Goal: Task Accomplishment & Management: Complete application form

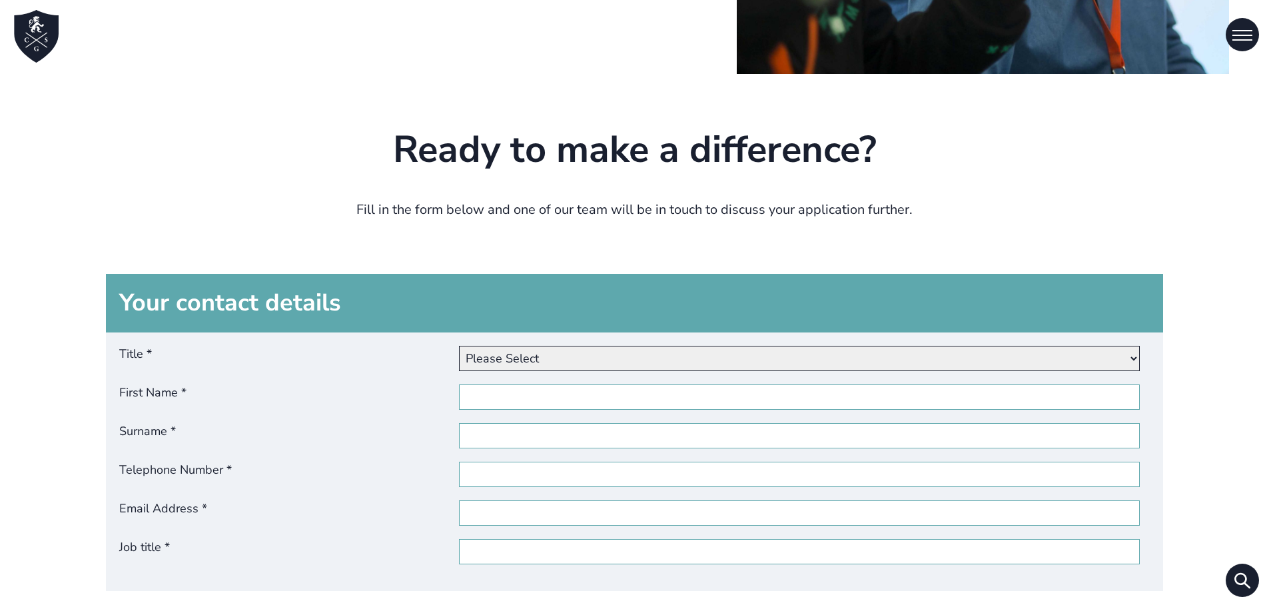
click at [535, 350] on select "Please Select Dr Miss Mr Mrs Ms [PERSON_NAME]" at bounding box center [799, 358] width 680 height 25
select select "Mr"
click at [462, 346] on select "Please Select Dr Miss Mr Mrs Ms [PERSON_NAME]" at bounding box center [799, 358] width 680 height 25
click at [534, 398] on input "First Name *" at bounding box center [799, 396] width 680 height 25
paste input "[PERSON_NAME]"
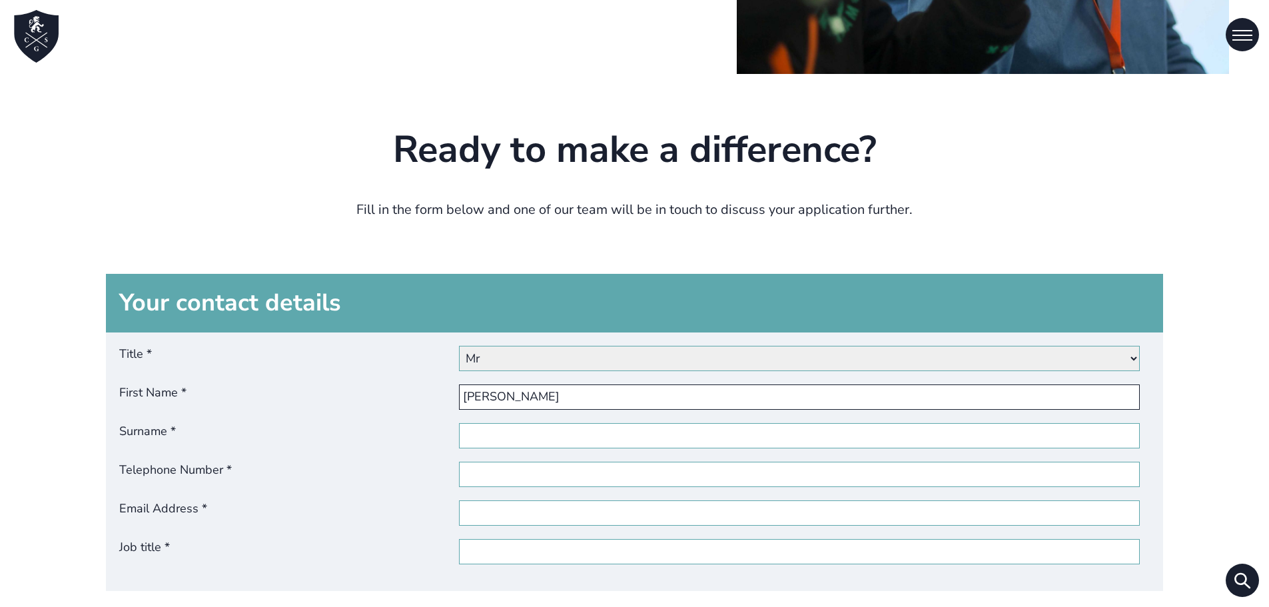
type input "[PERSON_NAME]"
click at [531, 425] on input "Surname *" at bounding box center [799, 435] width 680 height 25
paste input "[PERSON_NAME]"
type input "[PERSON_NAME]"
click at [549, 466] on input "Telephone Number *" at bounding box center [799, 474] width 680 height 25
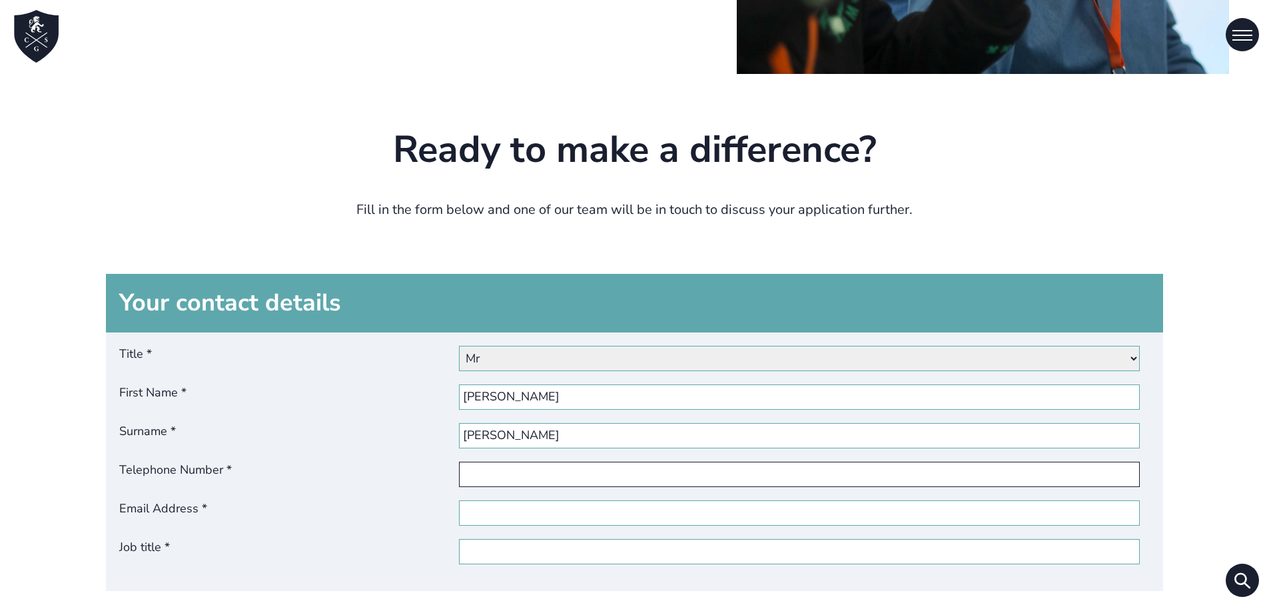
click at [549, 465] on input "Telephone Number *" at bounding box center [799, 474] width 680 height 25
click at [544, 534] on div "Title * Please Select Dr Miss Mr Mrs Ms [PERSON_NAME] First Name * [PERSON_NAME…" at bounding box center [635, 461] width 1058 height 258
click at [545, 521] on input "Email Address *" at bounding box center [799, 512] width 680 height 25
paste input "[EMAIL_ADDRESS][DOMAIN_NAME]"
type input "[EMAIL_ADDRESS][DOMAIN_NAME]"
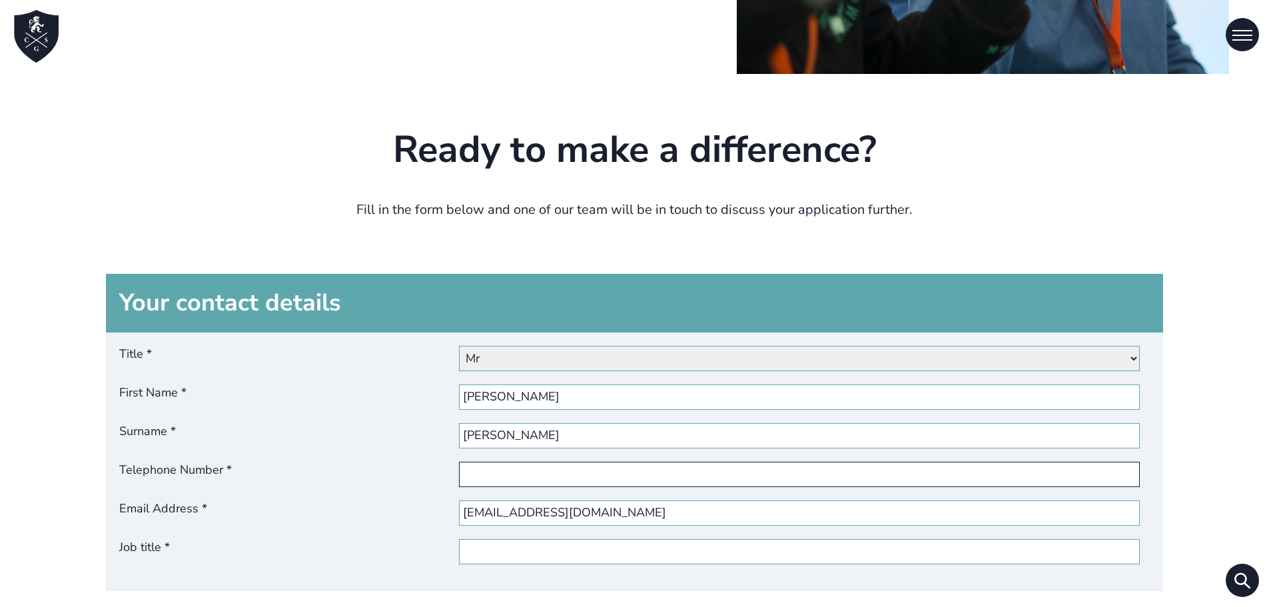
click at [535, 486] on input "Telephone Number *" at bounding box center [799, 474] width 680 height 25
paste input "[PHONE_NUMBER]"
click at [500, 475] on input "[PHONE_NUMBER]" at bounding box center [799, 474] width 680 height 25
click at [498, 478] on input "[PHONE_NUMBER]" at bounding box center [799, 474] width 680 height 25
click at [494, 478] on input "[PHONE_NUMBER]" at bounding box center [799, 474] width 680 height 25
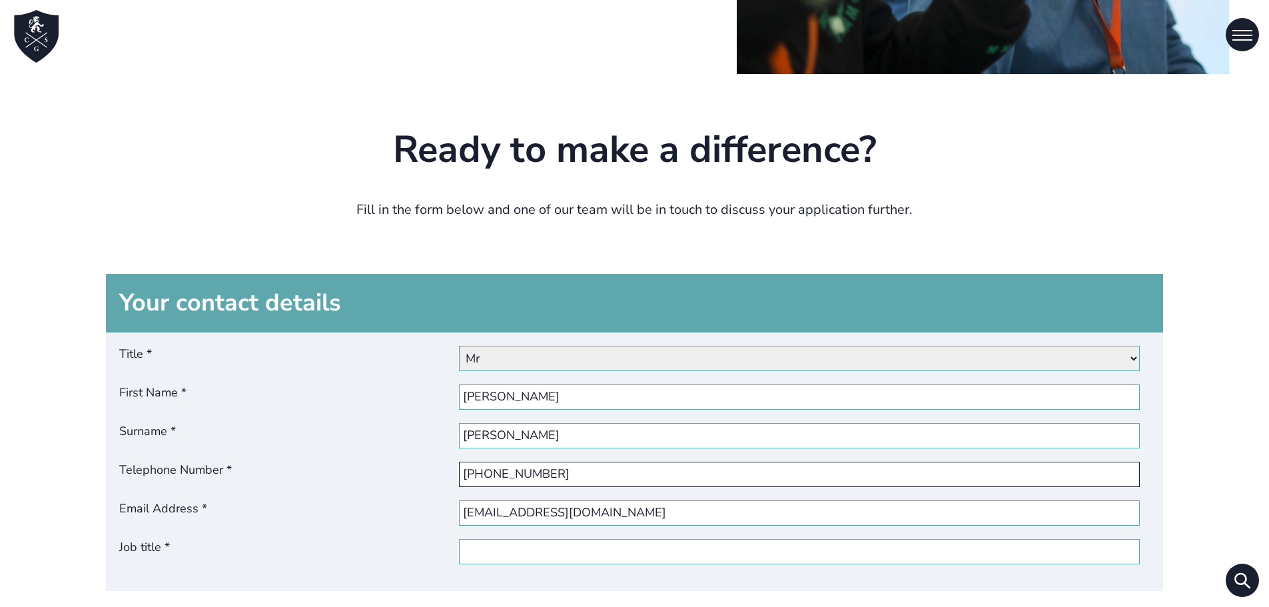
click at [516, 476] on input "[PHONE_NUMBER]" at bounding box center [799, 474] width 680 height 25
click at [541, 476] on input "[PHONE_NUMBER]" at bounding box center [799, 474] width 680 height 25
click at [535, 472] on input "[PHONE_NUMBER]" at bounding box center [799, 474] width 680 height 25
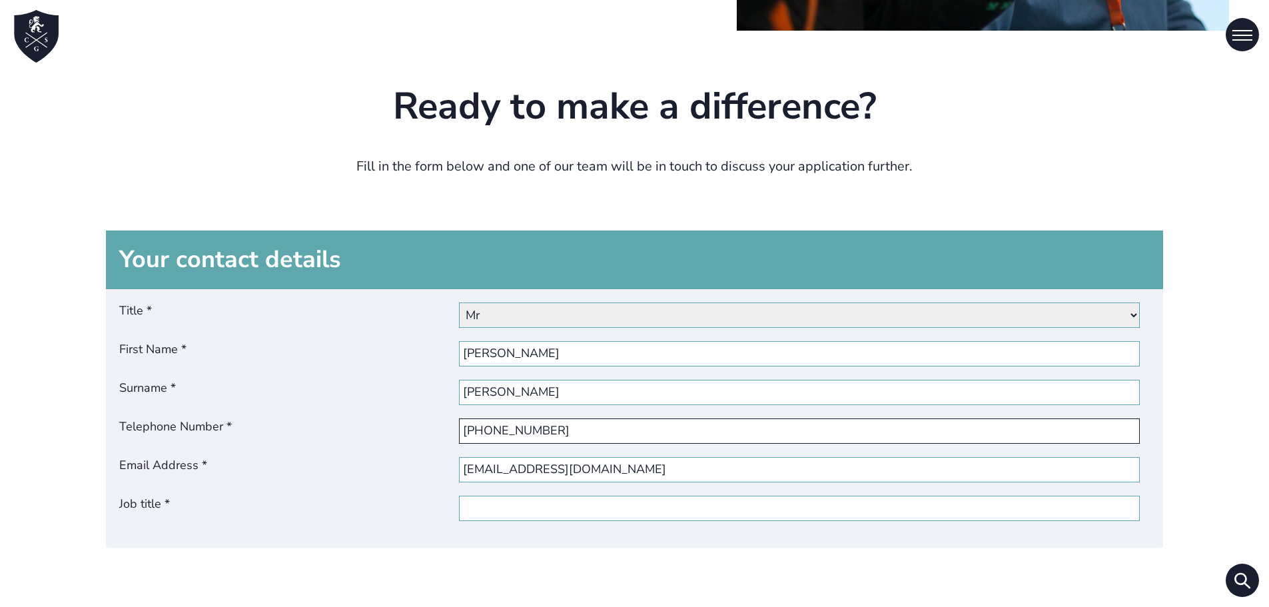
scroll to position [599, 0]
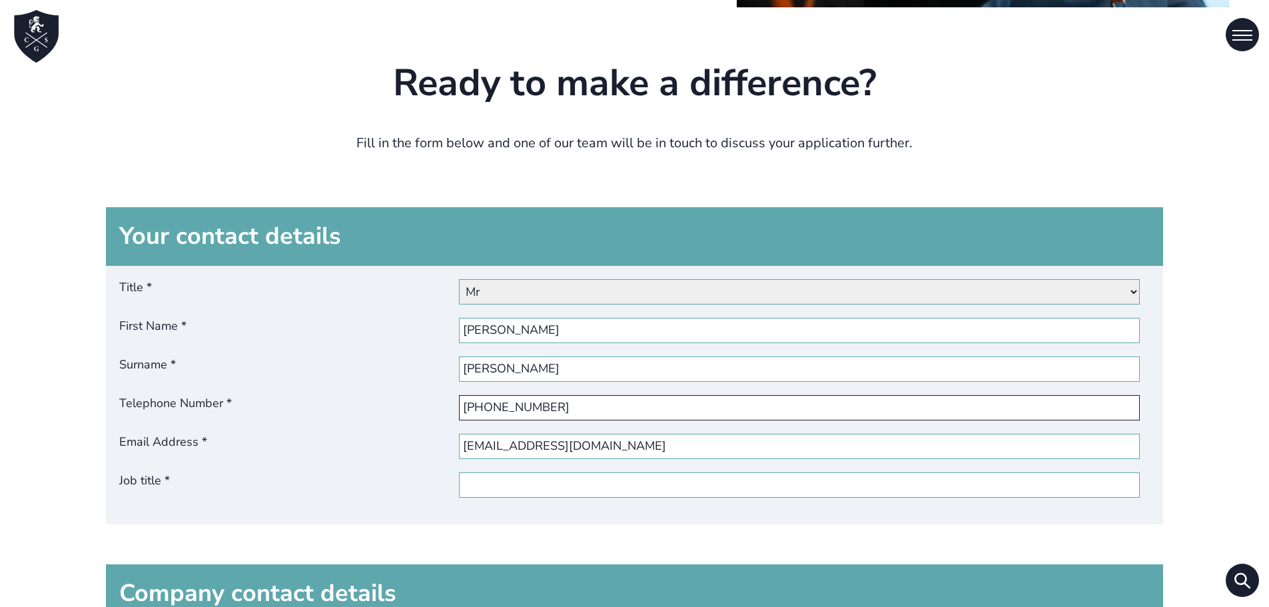
type input "[PHONE_NUMBER]"
click at [538, 485] on input "Job title *" at bounding box center [799, 484] width 680 height 25
paste input "CEO"
type input "CEO"
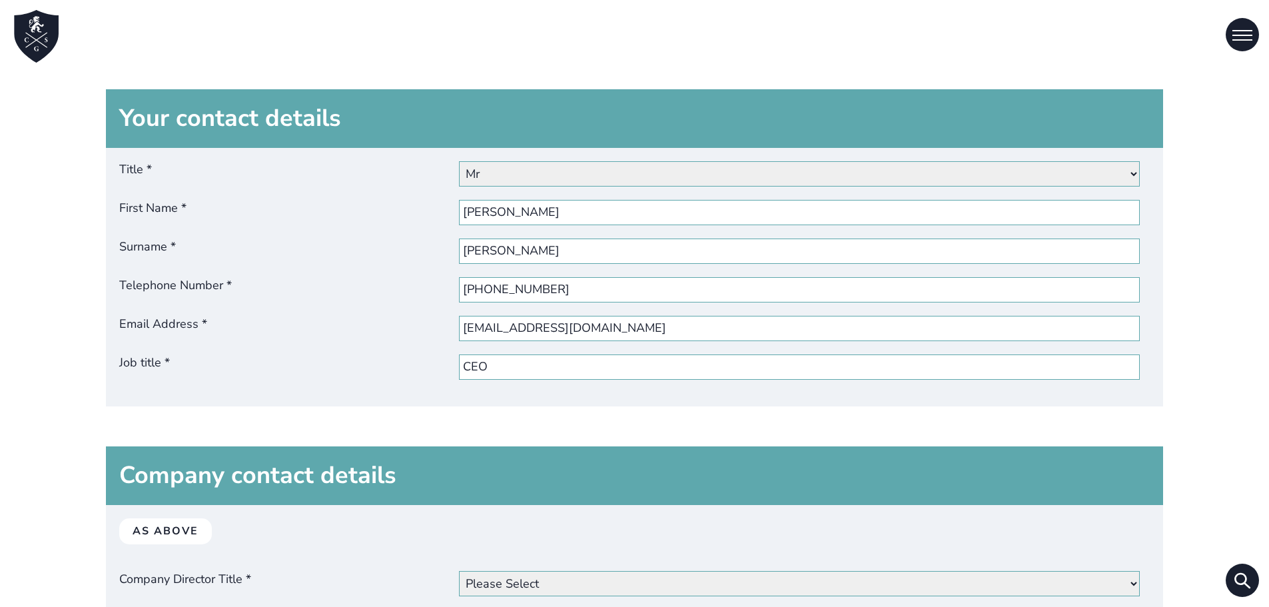
scroll to position [799, 0]
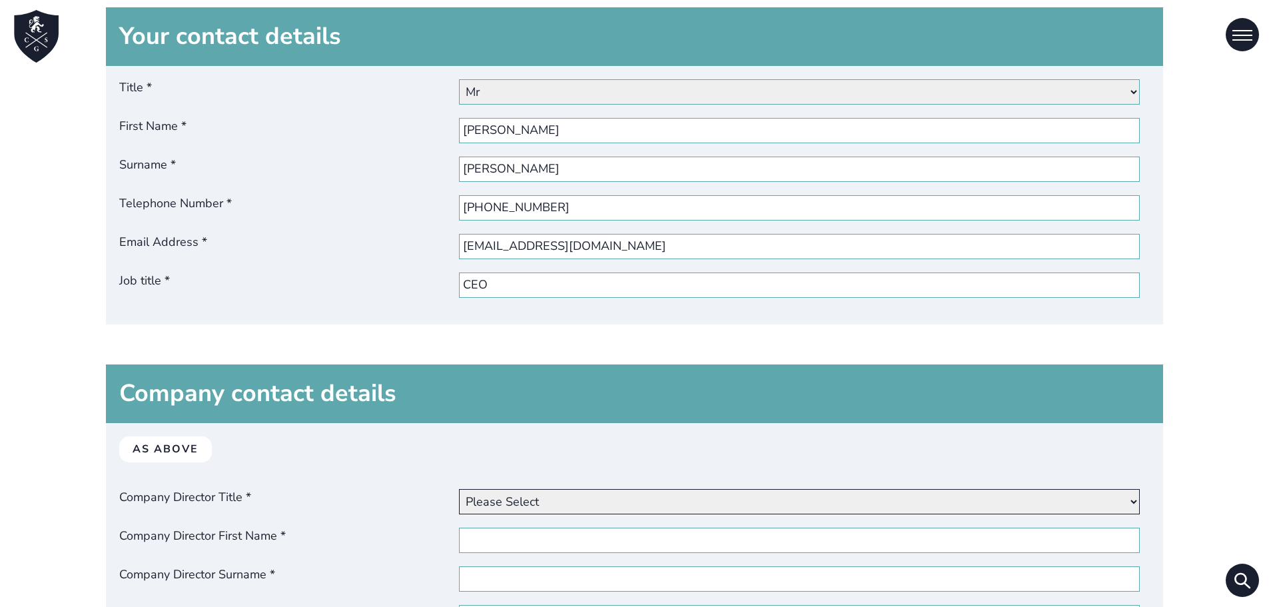
drag, startPoint x: 533, startPoint y: 493, endPoint x: 536, endPoint y: 508, distance: 15.5
click at [533, 494] on select "Please Select Dr Miss Mr Mrs Ms [PERSON_NAME]" at bounding box center [799, 501] width 680 height 25
select select "dr"
click at [462, 489] on select "Please Select Dr Miss Mr Mrs Ms [PERSON_NAME]" at bounding box center [799, 501] width 680 height 25
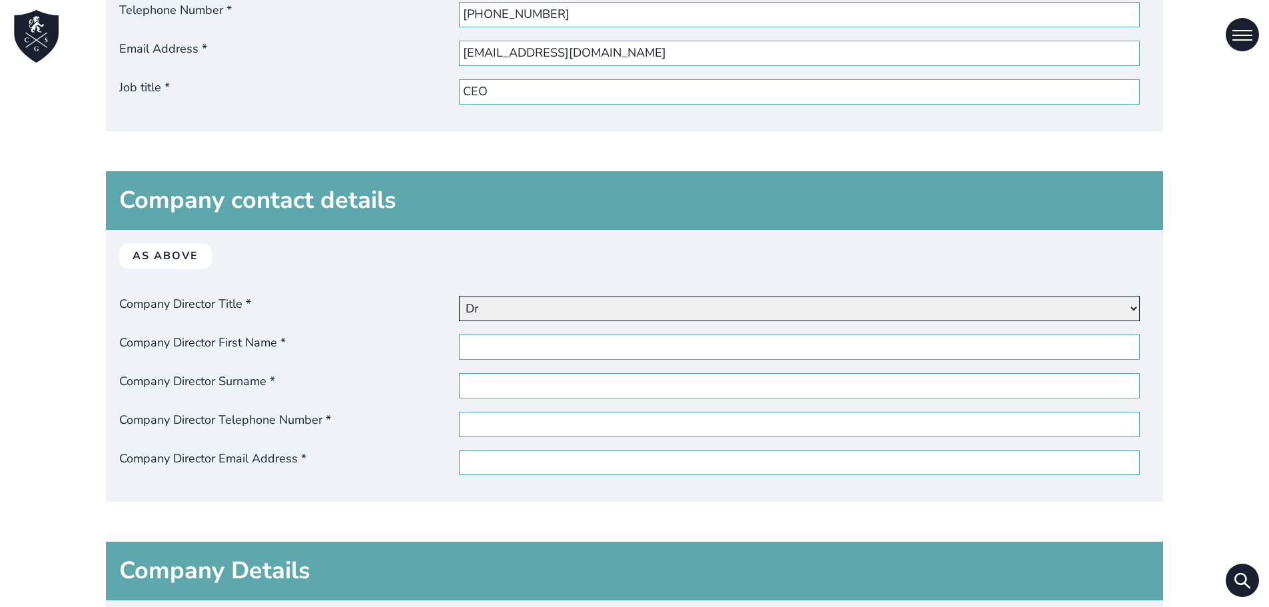
scroll to position [999, 0]
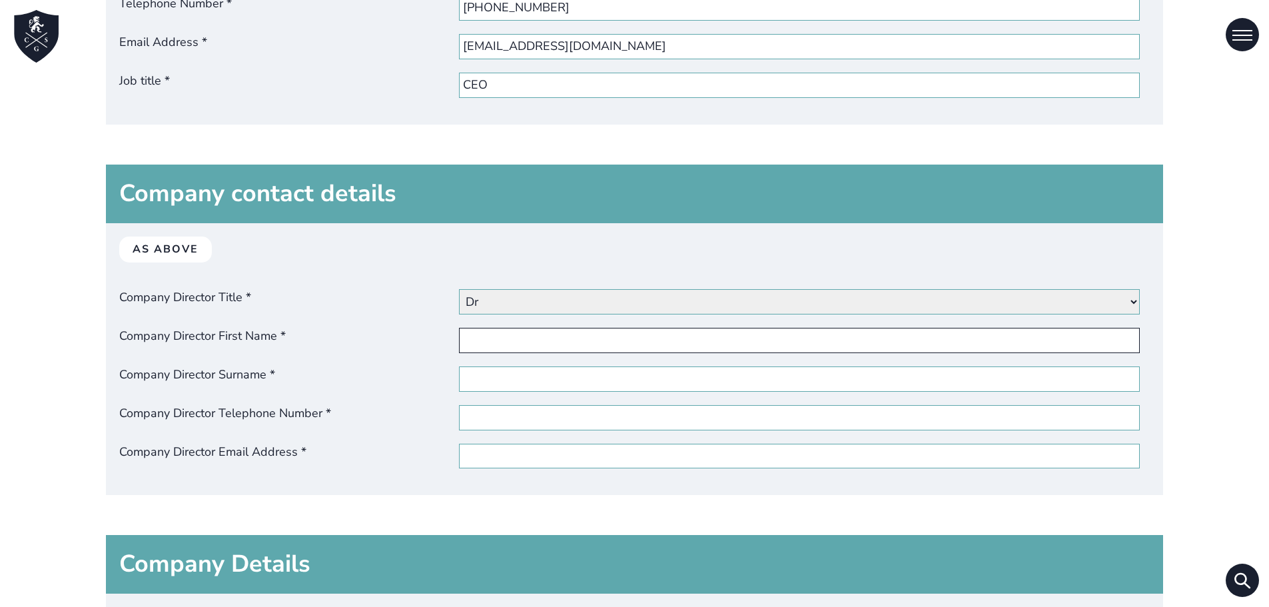
click at [549, 341] on input "Company Director First Name *" at bounding box center [799, 340] width 680 height 25
click at [543, 343] on input "Company Director First Name *" at bounding box center [799, 340] width 680 height 25
type input "[PERSON_NAME]"
click at [540, 380] on input "Company Director Surname *" at bounding box center [799, 378] width 680 height 25
type input "[PERSON_NAME]"
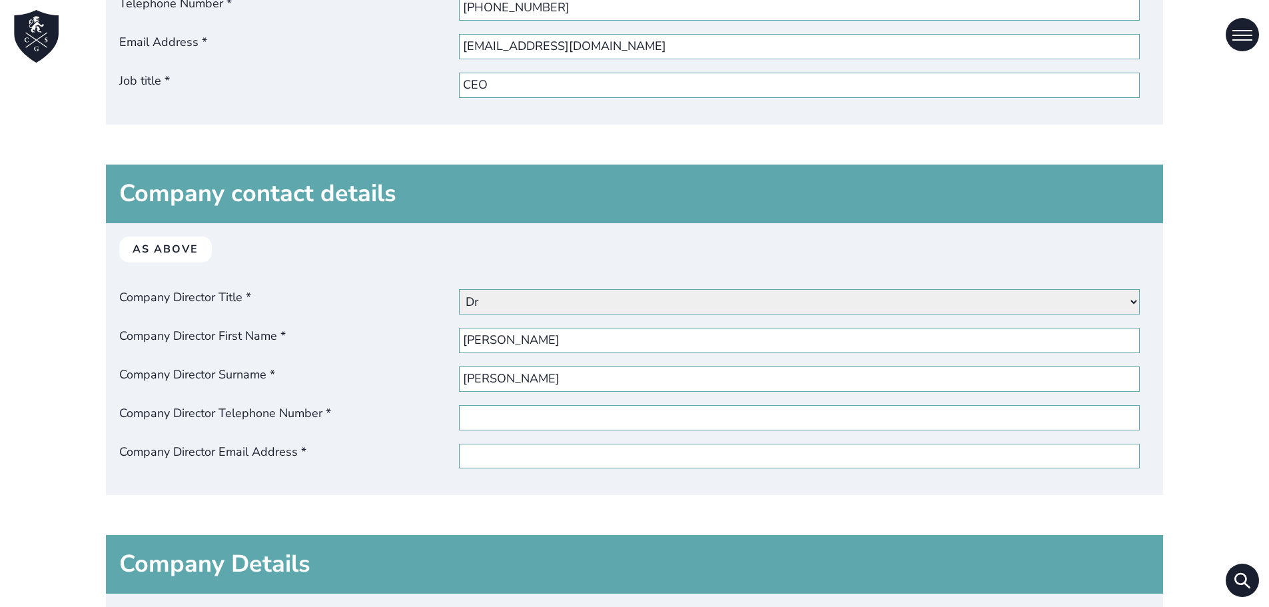
click at [541, 430] on div "As above Company Director Title * Please Select Dr Miss Mr Mrs Ms [PERSON_NAME]…" at bounding box center [635, 359] width 1058 height 272
drag, startPoint x: 545, startPoint y: 418, endPoint x: 551, endPoint y: 430, distance: 13.4
click at [545, 418] on input "Company Director Telephone Number *" at bounding box center [799, 417] width 680 height 25
type input "[PHONE_NUMBER]"
click at [567, 460] on input "Company Director Email Address *" at bounding box center [799, 456] width 680 height 25
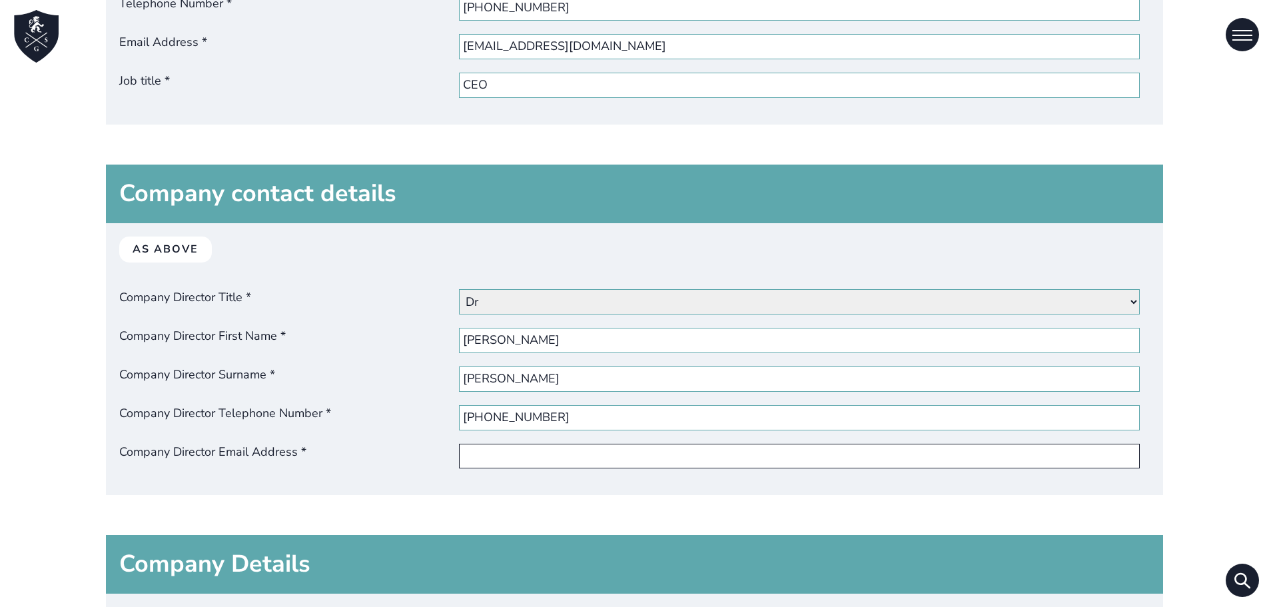
type input "[EMAIL_ADDRESS][DOMAIN_NAME]"
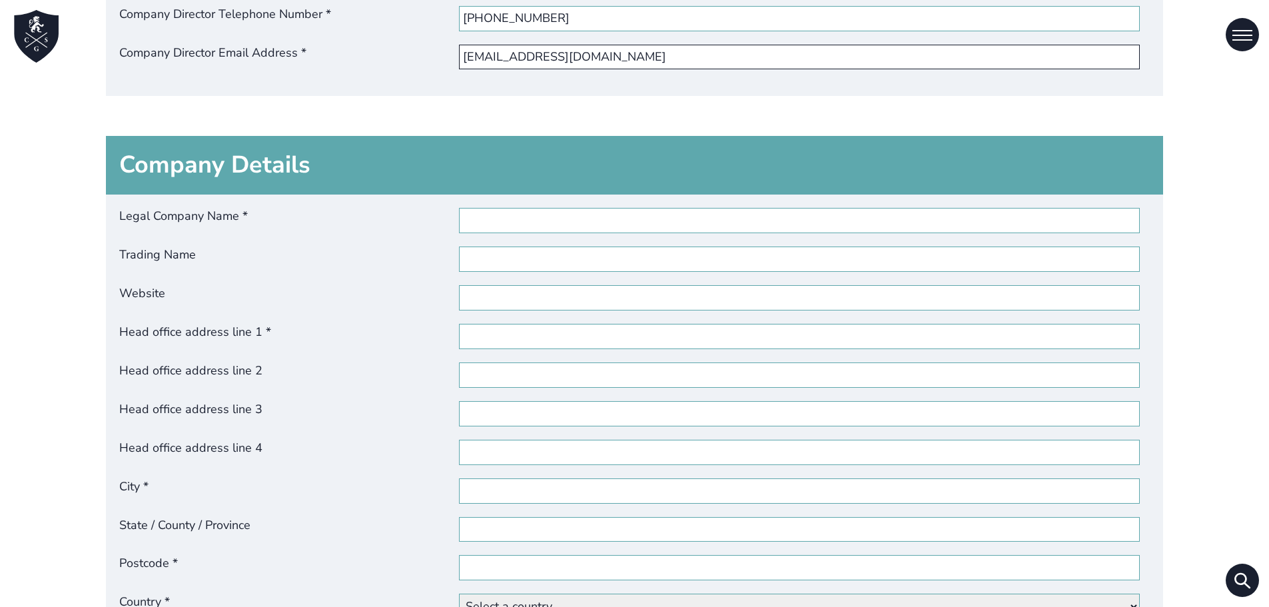
scroll to position [1399, 0]
drag, startPoint x: 493, startPoint y: 210, endPoint x: 493, endPoint y: 217, distance: 7.3
click at [493, 210] on input "Legal Company Name *" at bounding box center [799, 219] width 680 height 25
type input "[PERSON_NAME] TRAVEL SRLS"
click at [581, 253] on input "Trading Name" at bounding box center [799, 258] width 680 height 25
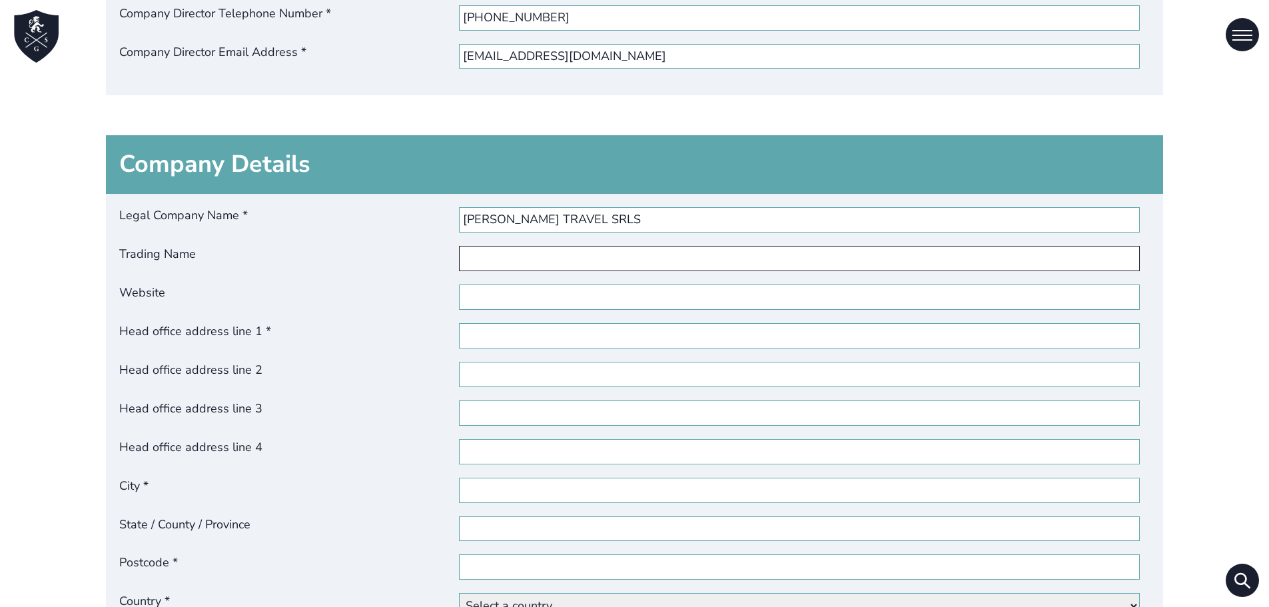
type input "[PERSON_NAME] TRAVEL"
click at [567, 302] on input "Website" at bounding box center [799, 296] width 680 height 25
type input "[URL][DOMAIN_NAME]"
click at [562, 330] on input "Head office address line 1 *" at bounding box center [799, 335] width 680 height 25
type input "CORSO ITALIA 172"
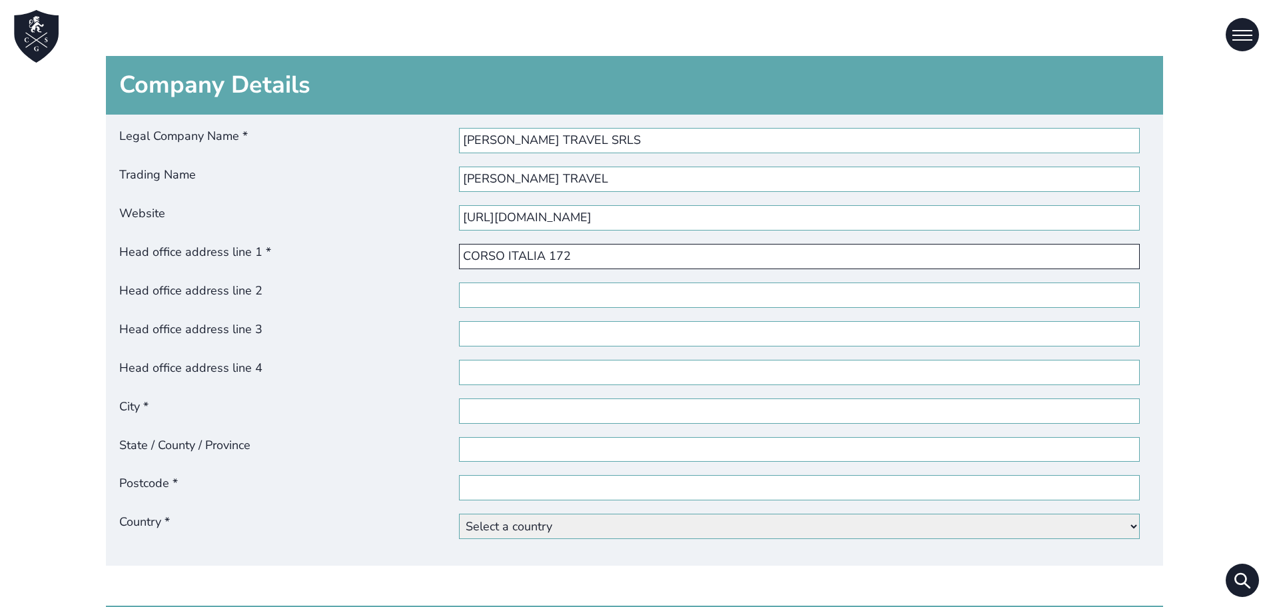
scroll to position [1598, 0]
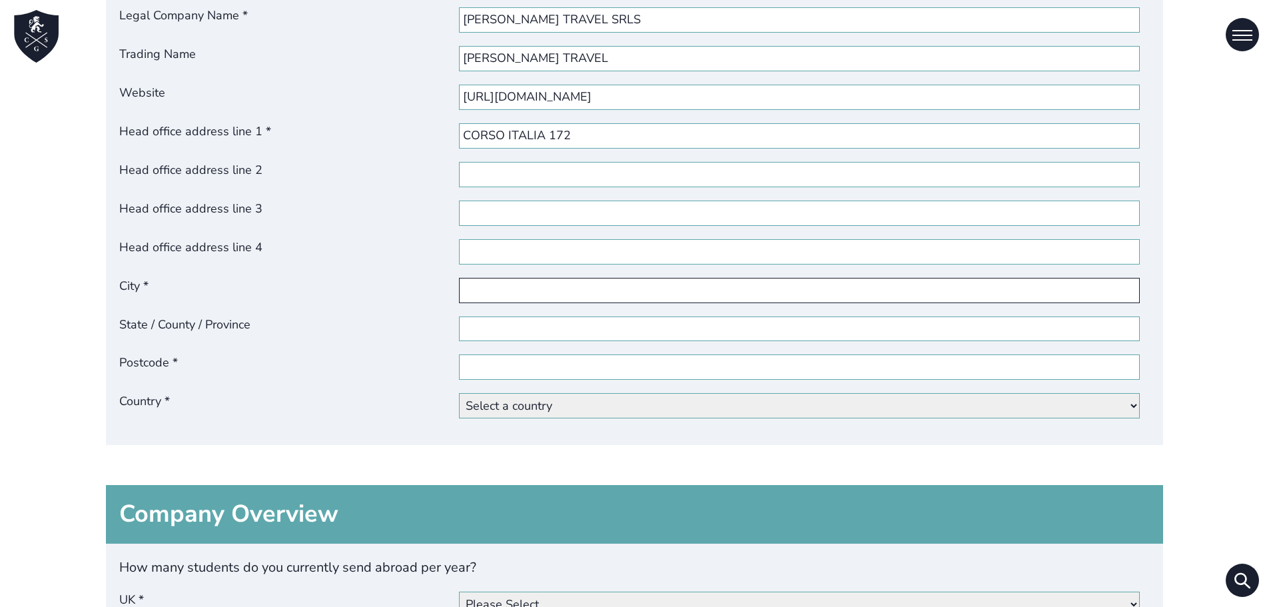
click at [525, 301] on input "City *" at bounding box center [799, 290] width 680 height 25
type input "[GEOGRAPHIC_DATA]"
click at [568, 326] on input "State / County / Province" at bounding box center [799, 328] width 680 height 25
type input "[GEOGRAPHIC_DATA]"
click at [541, 371] on input "Postcode *" at bounding box center [799, 366] width 680 height 25
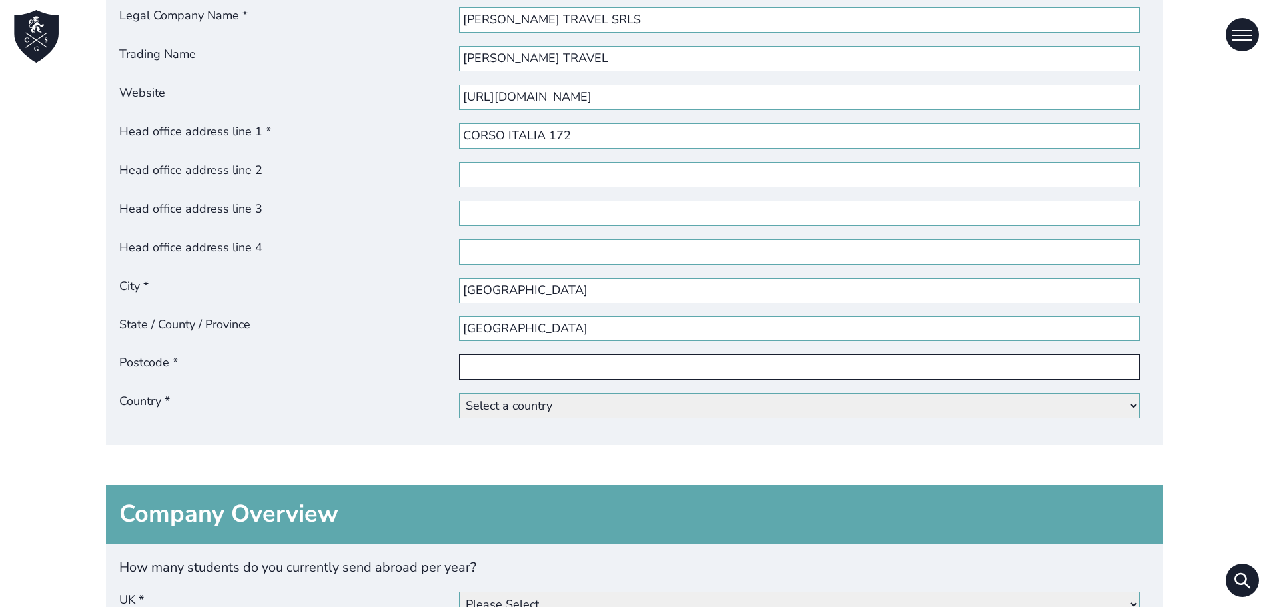
type input "95129"
click at [548, 402] on select "Select a country [GEOGRAPHIC_DATA] [GEOGRAPHIC_DATA] [GEOGRAPHIC_DATA] [GEOGRAP…" at bounding box center [799, 405] width 680 height 25
select select "[GEOGRAPHIC_DATA]"
click at [462, 393] on select "Select a country [GEOGRAPHIC_DATA] [GEOGRAPHIC_DATA] [GEOGRAPHIC_DATA] [GEOGRAP…" at bounding box center [799, 405] width 680 height 25
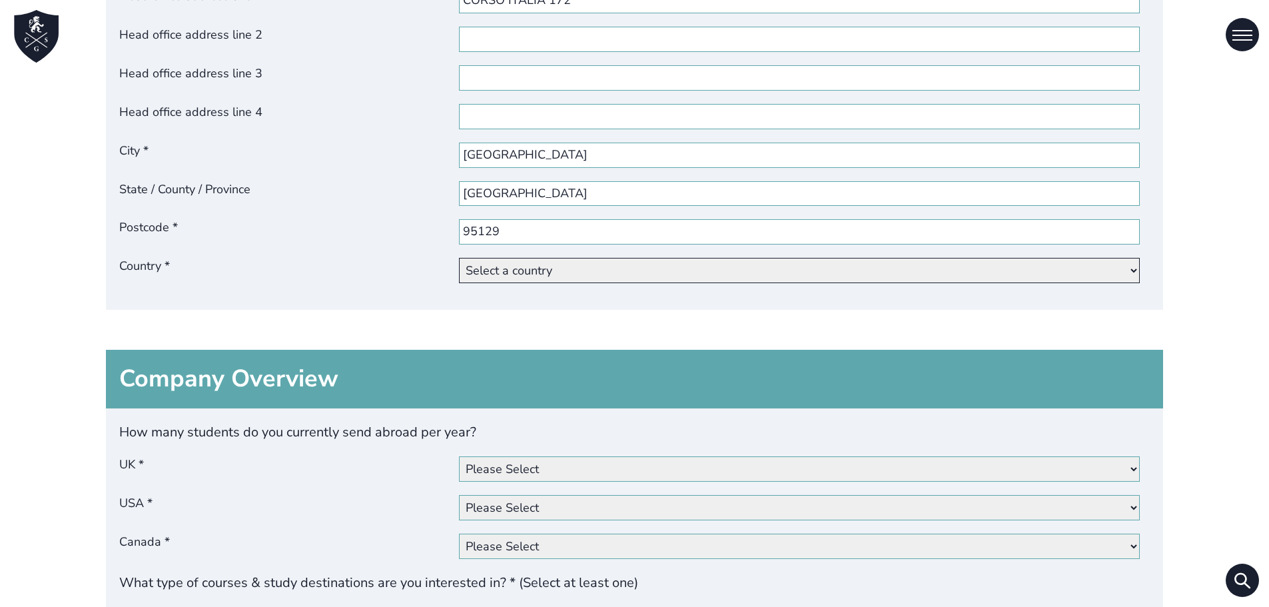
scroll to position [1865, 0]
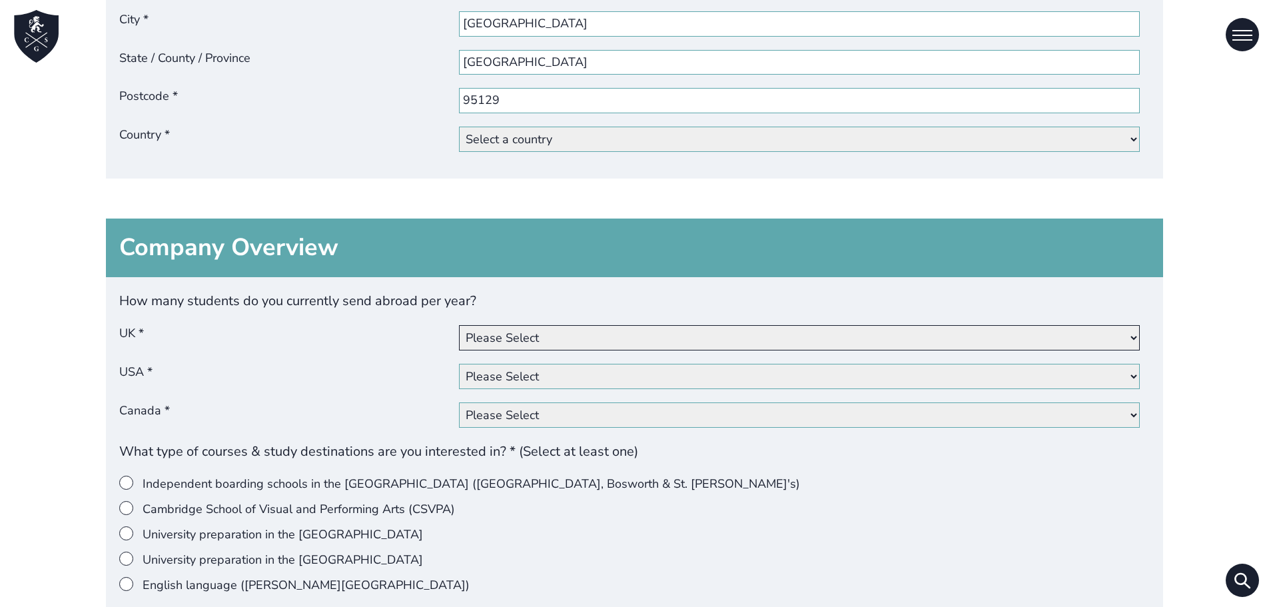
click at [576, 338] on select "Please Select 0 1 - 10 11 - 20 21 - 50 51 - 100 101+" at bounding box center [799, 337] width 680 height 25
select select "101+"
click at [462, 325] on select "Please Select 0 1 - 10 11 - 20 21 - 50 51 - 100 101+" at bounding box center [799, 337] width 680 height 25
click at [541, 378] on select "Please Select 0 1 - 10 11 - 20 21 - 50 51 - 100 101+" at bounding box center [799, 376] width 680 height 25
select select "101+"
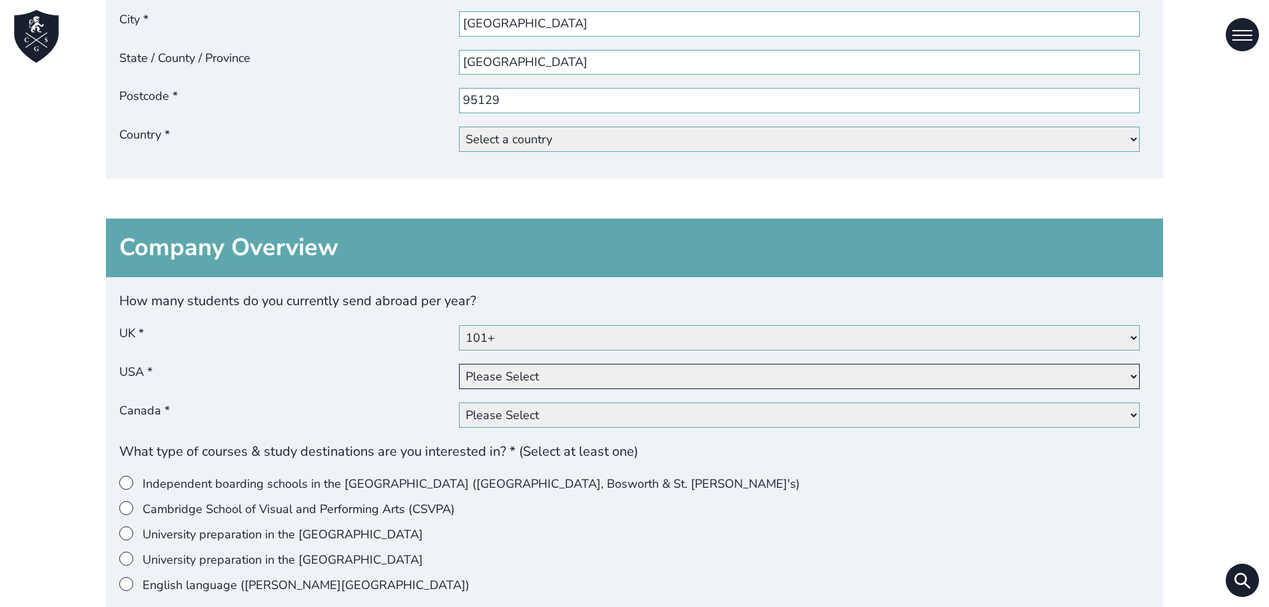
click at [462, 364] on select "Please Select 0 1 - 10 11 - 20 21 - 50 51 - 100 101+" at bounding box center [799, 376] width 680 height 25
click at [551, 414] on select "Please Select 0 1 - 10 11 - 20 21 - 50 51 - 100 101+" at bounding box center [799, 414] width 680 height 25
select select "51-100"
click at [462, 402] on select "Please Select 0 1 - 10 11 - 20 21 - 50 51 - 100 101+" at bounding box center [799, 414] width 680 height 25
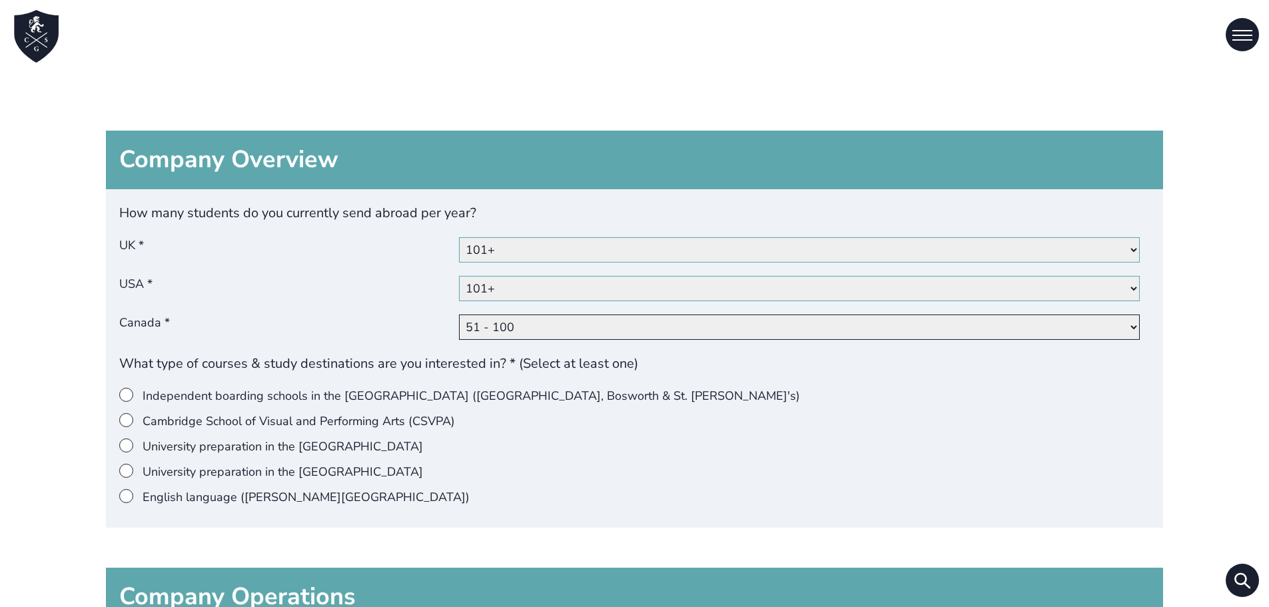
scroll to position [2065, 0]
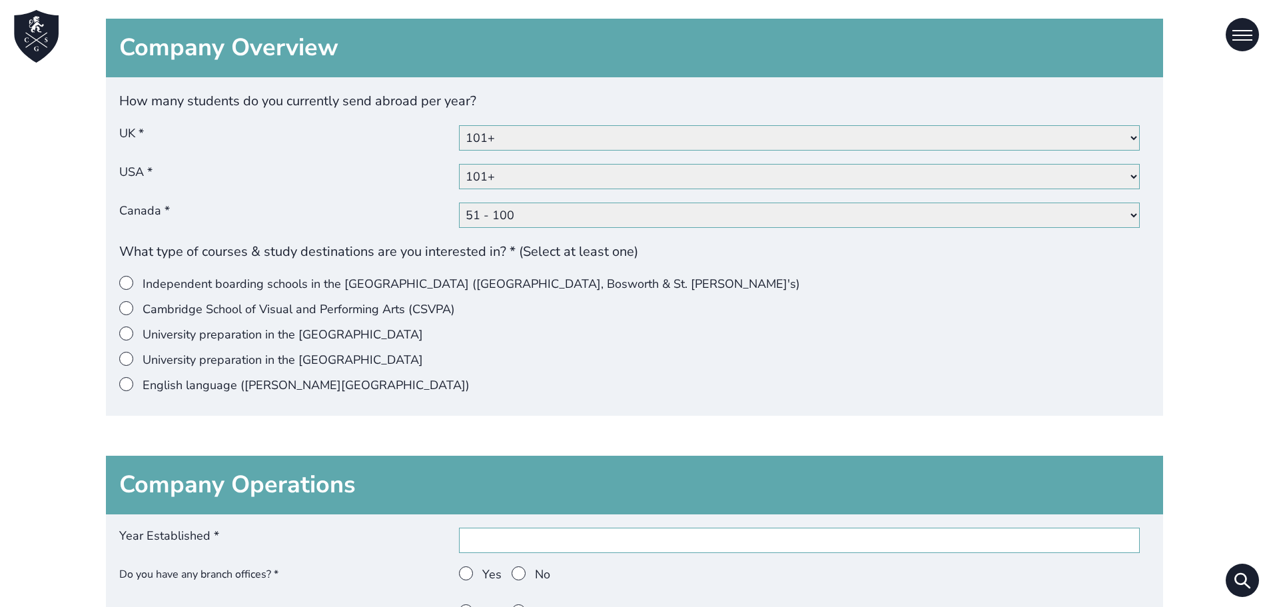
click at [135, 378] on label "English language ([PERSON_NAME][GEOGRAPHIC_DATA])" at bounding box center [629, 385] width 1021 height 17
click at [143, 377] on input"] "English language ([PERSON_NAME][GEOGRAPHIC_DATA])" at bounding box center [143, 377] width 0 height 0
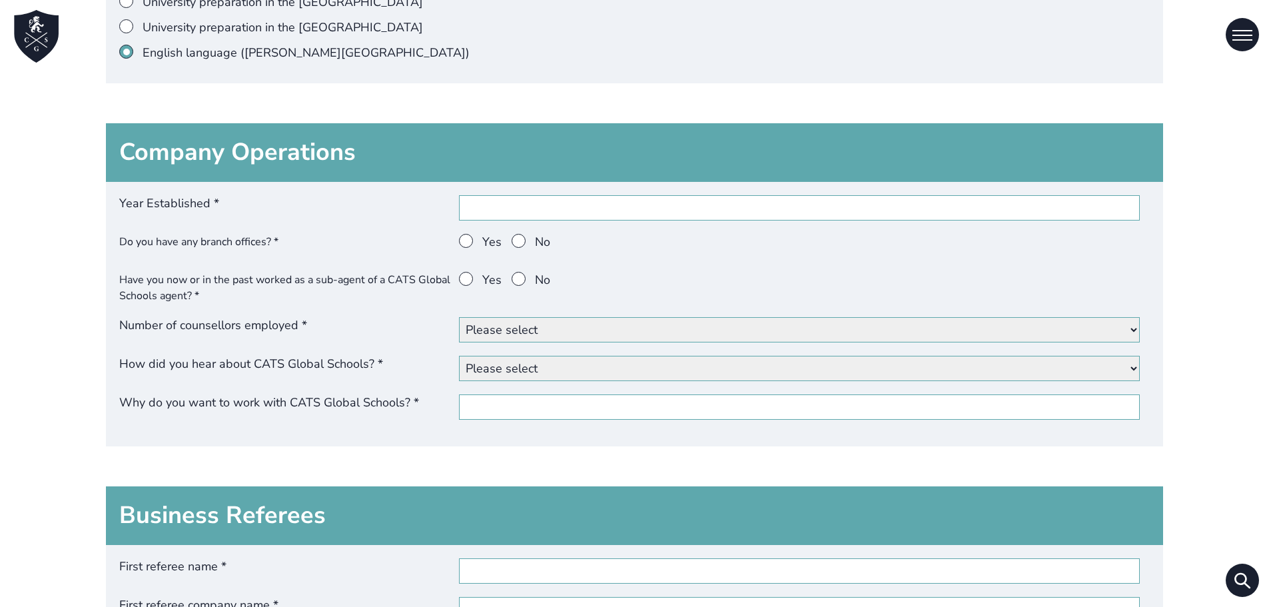
scroll to position [2398, 0]
click at [544, 202] on input "Year Established *" at bounding box center [799, 206] width 680 height 25
type input "2019"
click at [472, 236] on span at bounding box center [466, 240] width 14 height 14
click at [482, 233] on input "Yes" at bounding box center [482, 233] width 0 height 0
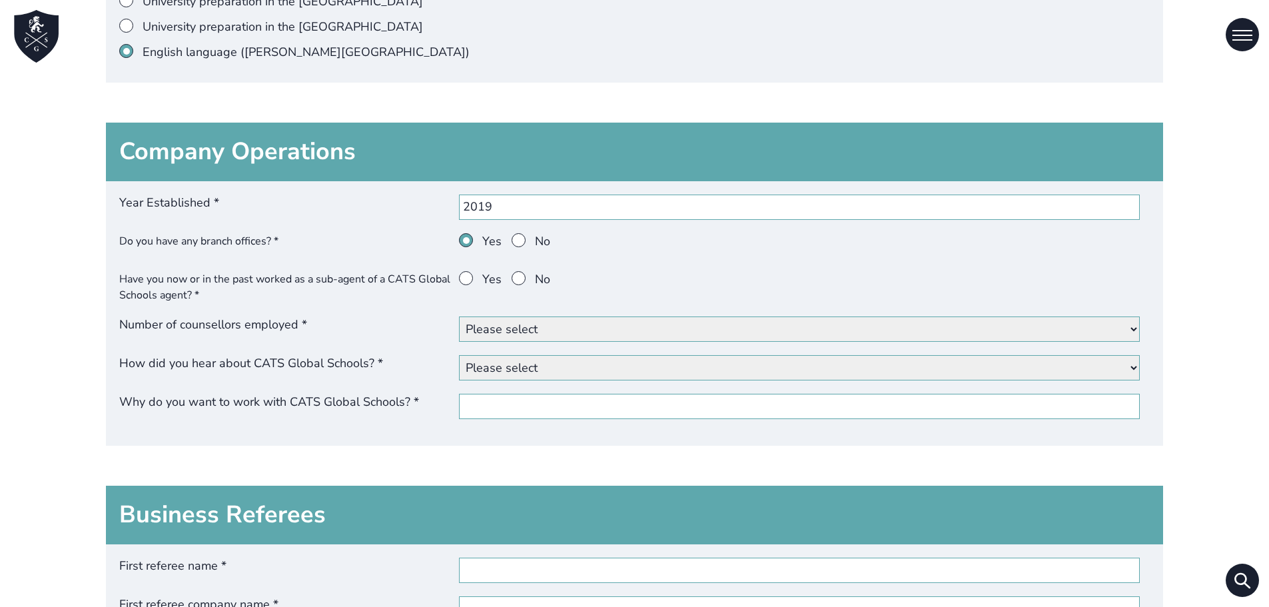
click at [541, 277] on label "No" at bounding box center [531, 283] width 39 height 24
click at [535, 271] on input "No" at bounding box center [535, 271] width 0 height 0
click at [543, 334] on select "Please select < 5 6 - 10 11+" at bounding box center [799, 328] width 680 height 25
select select "<5"
click at [462, 316] on select "Please select < 5 6 - 10 11+" at bounding box center [799, 328] width 680 height 25
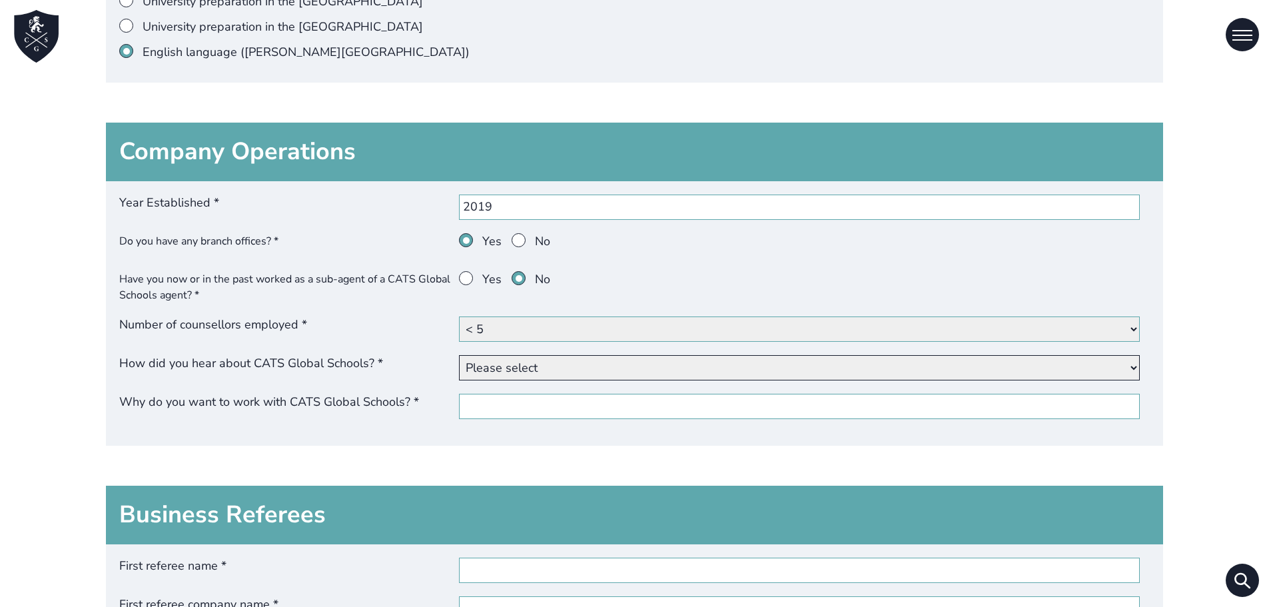
click at [543, 359] on select "Please select Our website Google Yandex Baidu Other website (please specify) Fr…" at bounding box center [799, 367] width 680 height 25
select select "Brochure / leaflet"
click at [462, 355] on select "Please select Our website Google Yandex Baidu Other website (please specify) Fr…" at bounding box center [799, 367] width 680 height 25
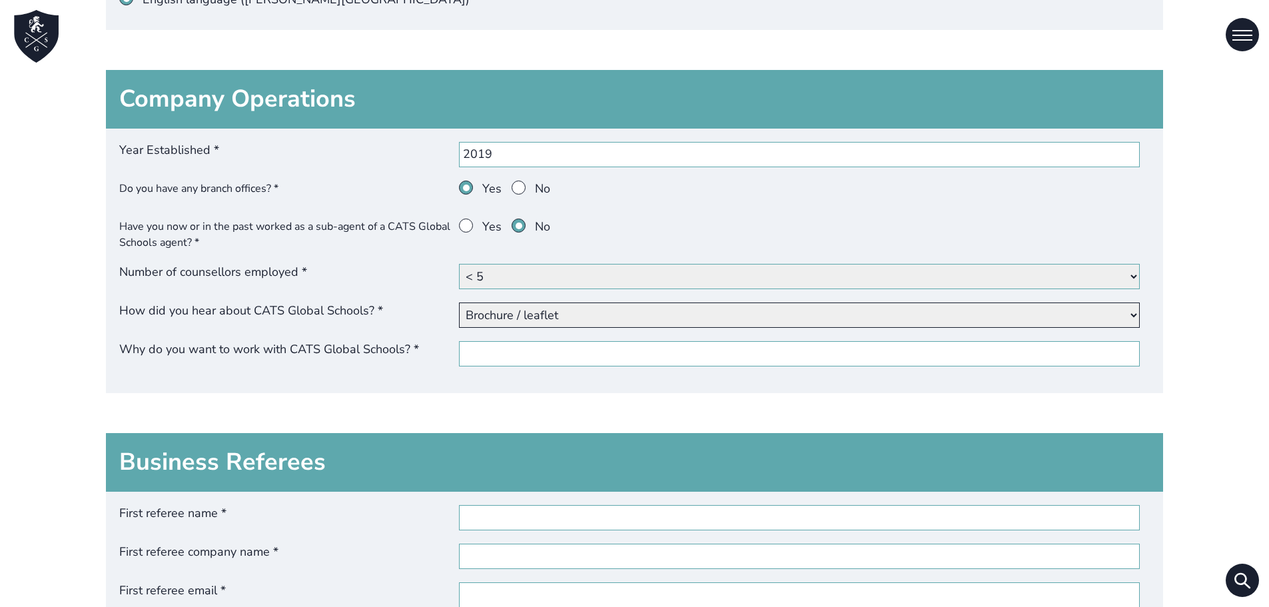
scroll to position [2531, 0]
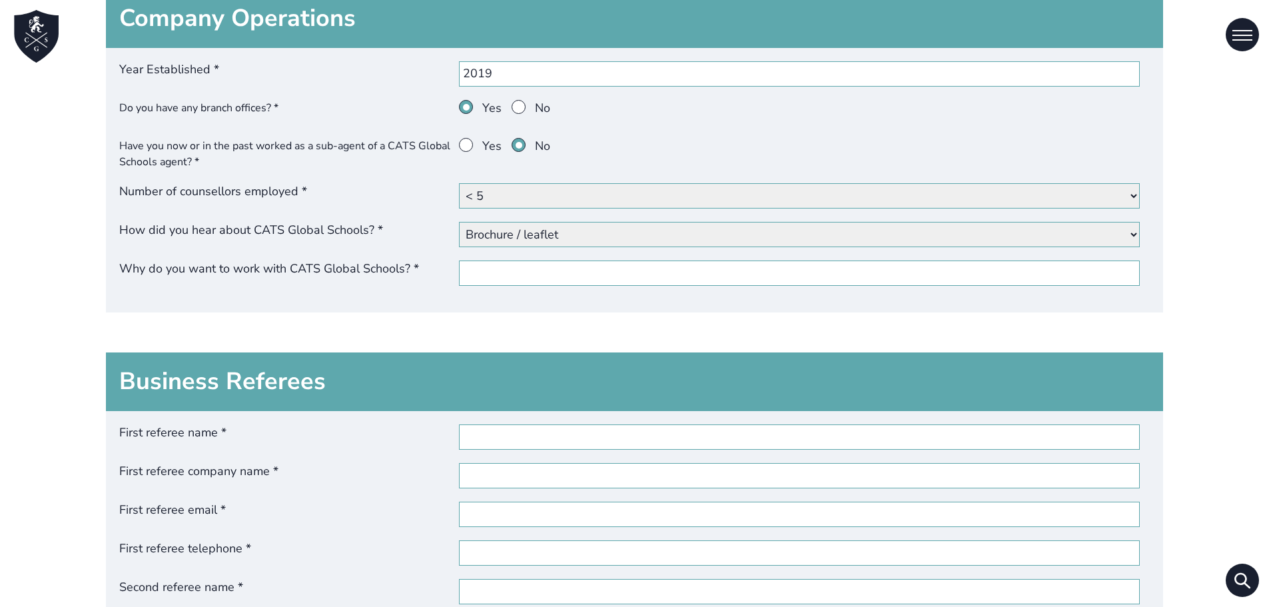
click at [545, 256] on div "Year Established * 2019 Do you have any branch offices? * Yes No Have you now o…" at bounding box center [635, 180] width 1058 height 265
click at [545, 274] on input "Why do you want to work with CATS Global Schools? *" at bounding box center [799, 272] width 680 height 25
type input "We want to work with CATS Global Schools to offer our students high-quality int…"
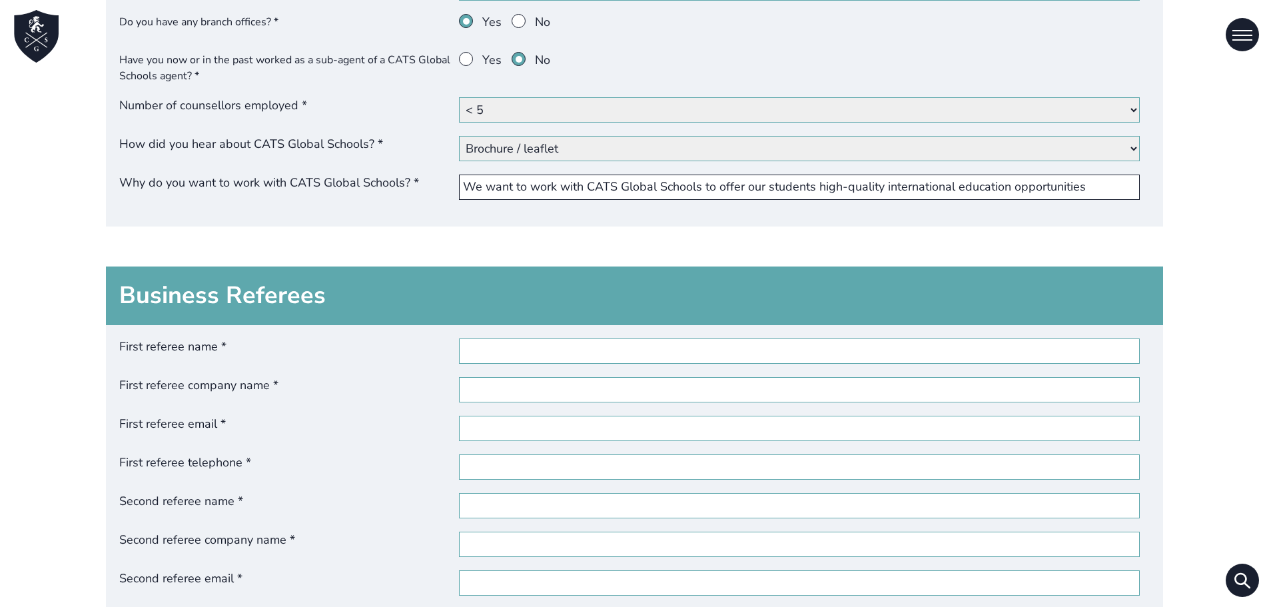
scroll to position [2731, 0]
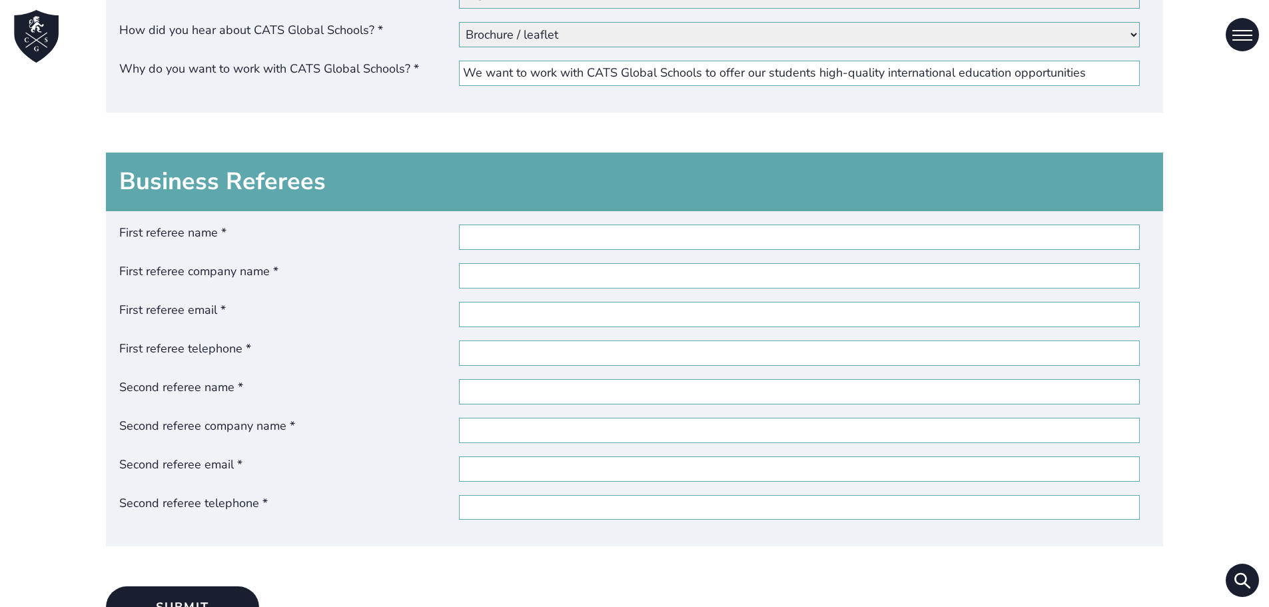
click at [543, 258] on div "First referee name * First referee company name * First referee email * First r…" at bounding box center [635, 378] width 1058 height 335
click at [543, 242] on input "First referee name *" at bounding box center [799, 236] width 680 height 25
type input "[PERSON_NAME]"
click at [558, 266] on input "First referee company name *" at bounding box center [799, 275] width 680 height 25
type input "ESE - European School of English"
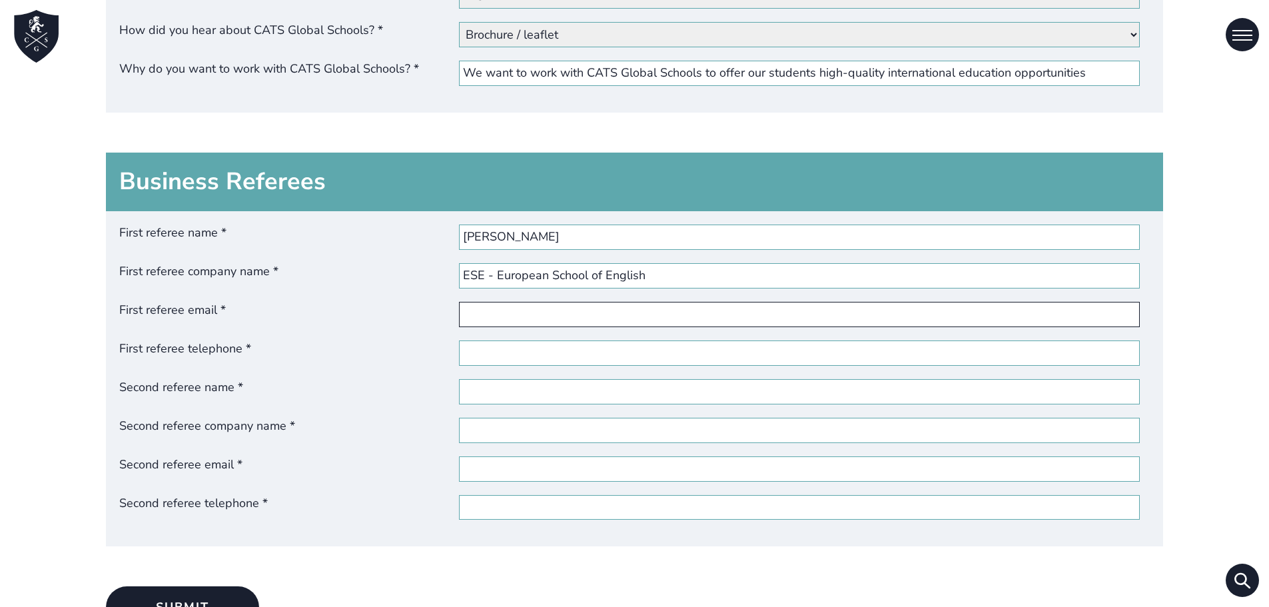
drag, startPoint x: 552, startPoint y: 314, endPoint x: 557, endPoint y: 321, distance: 9.1
click at [552, 314] on input "First referee email *" at bounding box center [799, 314] width 680 height 25
type input "[PERSON_NAME][EMAIL_ADDRESS][PERSON_NAME][DOMAIN_NAME]"
click at [557, 352] on input "First referee telephone *" at bounding box center [799, 352] width 680 height 25
type input "[PHONE_NUMBER]"
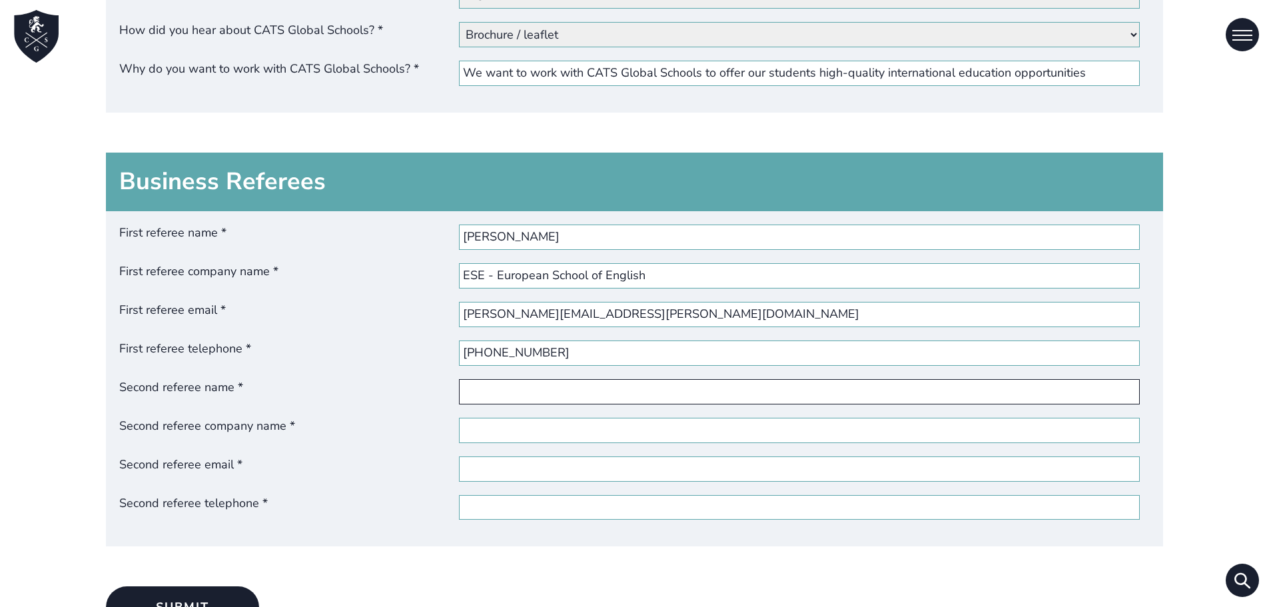
click at [584, 398] on input "Second referee name *" at bounding box center [799, 391] width 680 height 25
type input "Aoife Govern"
click at [548, 425] on input "Second referee company name *" at bounding box center [799, 430] width 680 height 25
type input "APOLLO LANGUAGE CENTRE"
click at [566, 464] on input "Second referee email *" at bounding box center [799, 468] width 680 height 25
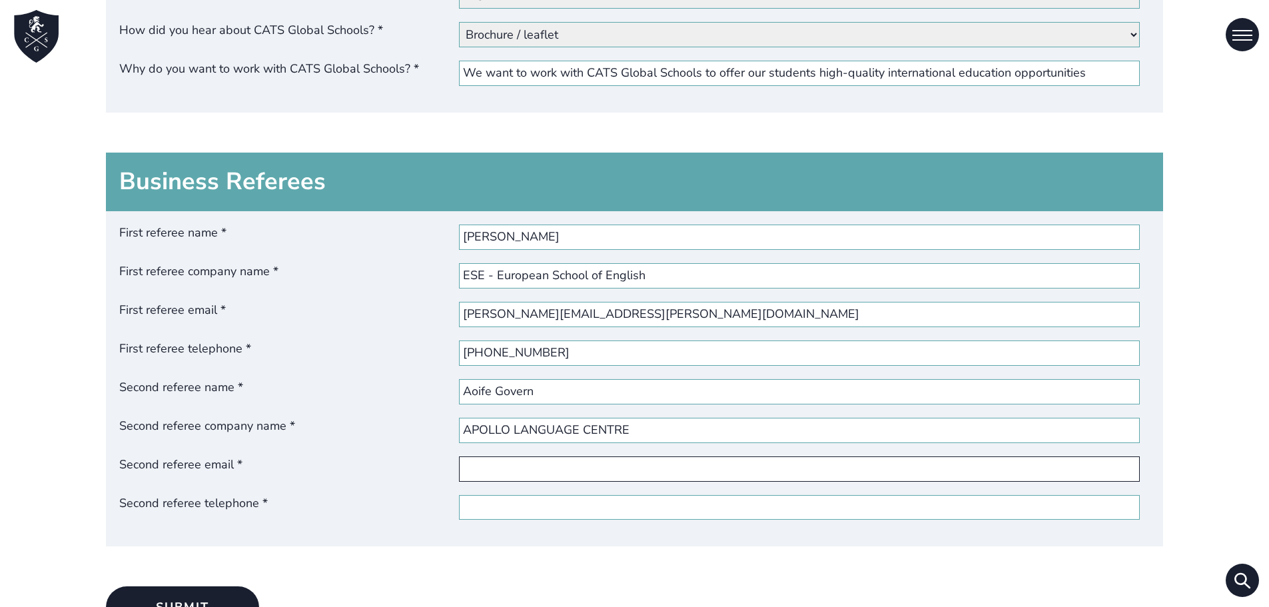
type input "[EMAIL_ADDRESS][DOMAIN_NAME]"
click at [579, 500] on input "Second referee telephone *" at bounding box center [799, 507] width 680 height 25
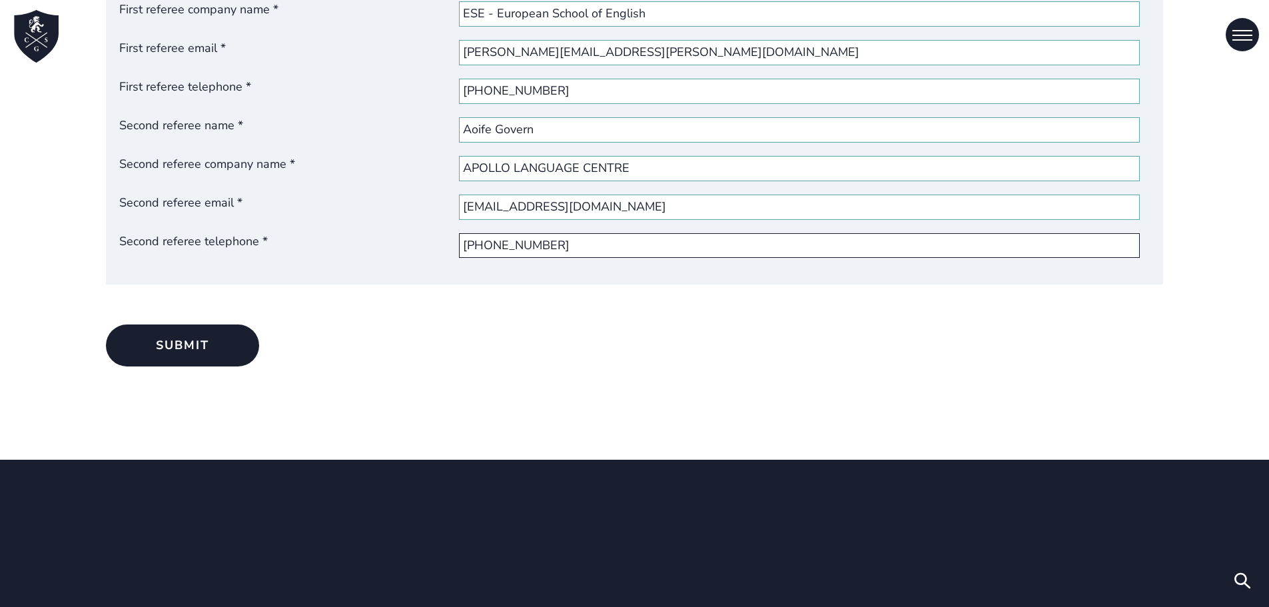
scroll to position [2997, 0]
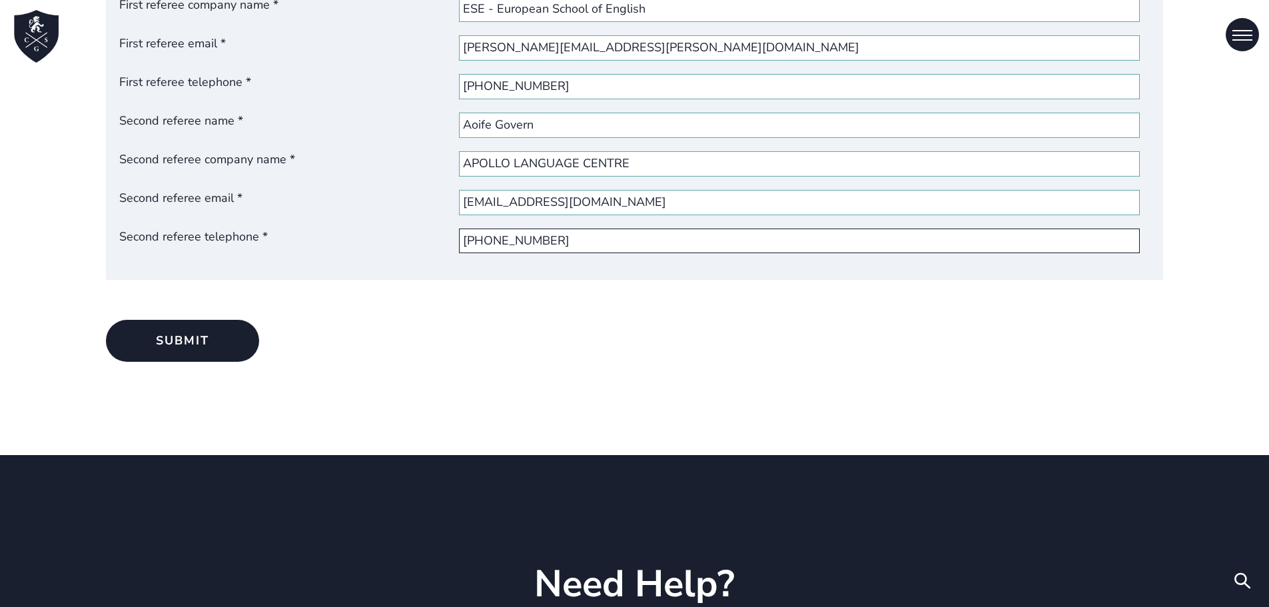
click at [474, 238] on input "[PHONE_NUMBER]" at bounding box center [799, 240] width 680 height 25
type input "[PHONE_NUMBER]"
click at [200, 342] on button "Submit" at bounding box center [182, 341] width 153 height 42
